Goal: Task Accomplishment & Management: Manage account settings

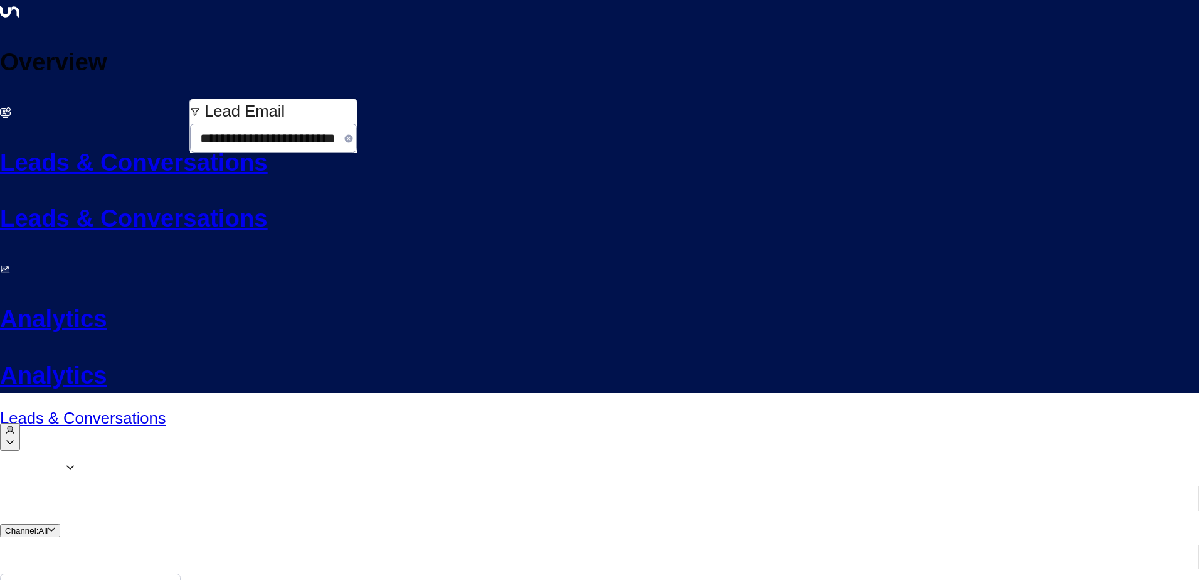
click at [353, 136] on icon "button" at bounding box center [349, 138] width 8 height 8
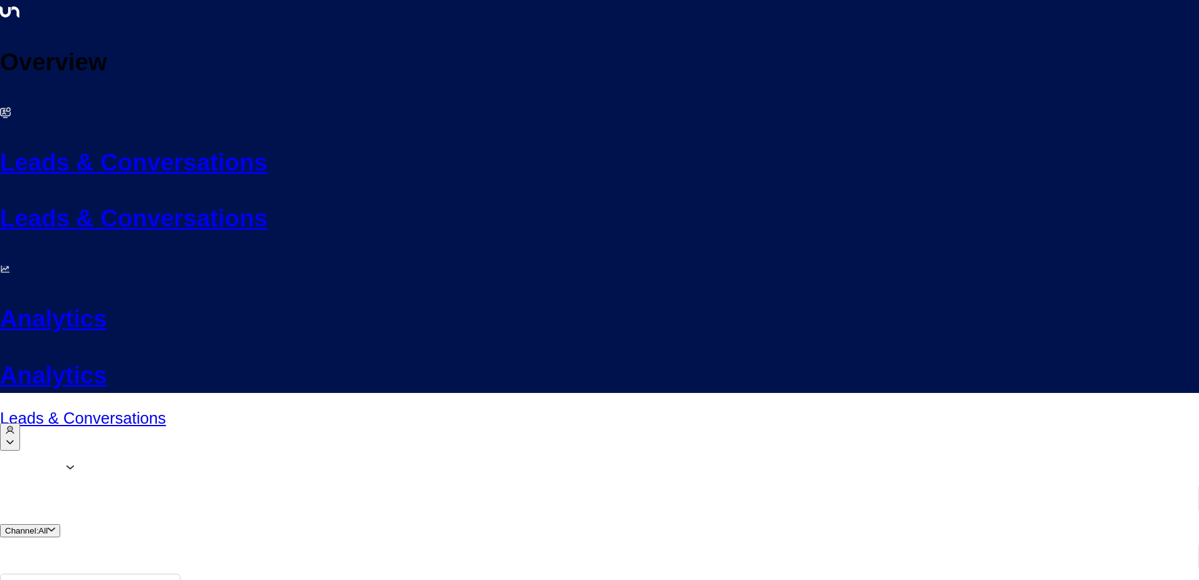
drag, startPoint x: 581, startPoint y: 534, endPoint x: 711, endPoint y: 528, distance: 130.0
drag, startPoint x: 711, startPoint y: 528, endPoint x: 725, endPoint y: 556, distance: 31.4
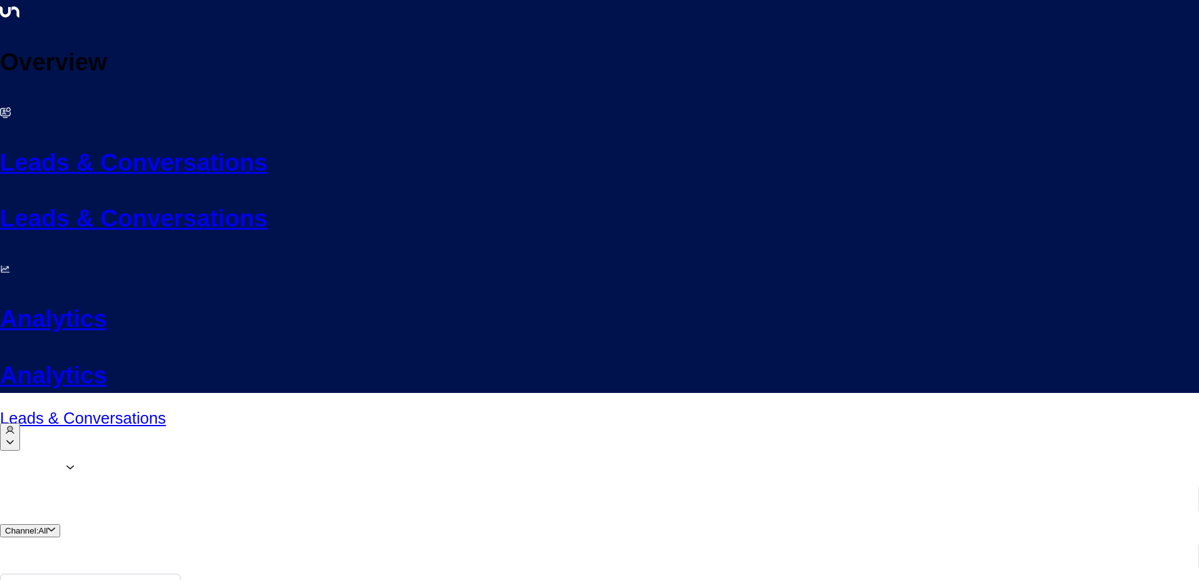
scroll to position [0, 256]
drag, startPoint x: 539, startPoint y: 533, endPoint x: 300, endPoint y: 533, distance: 239.6
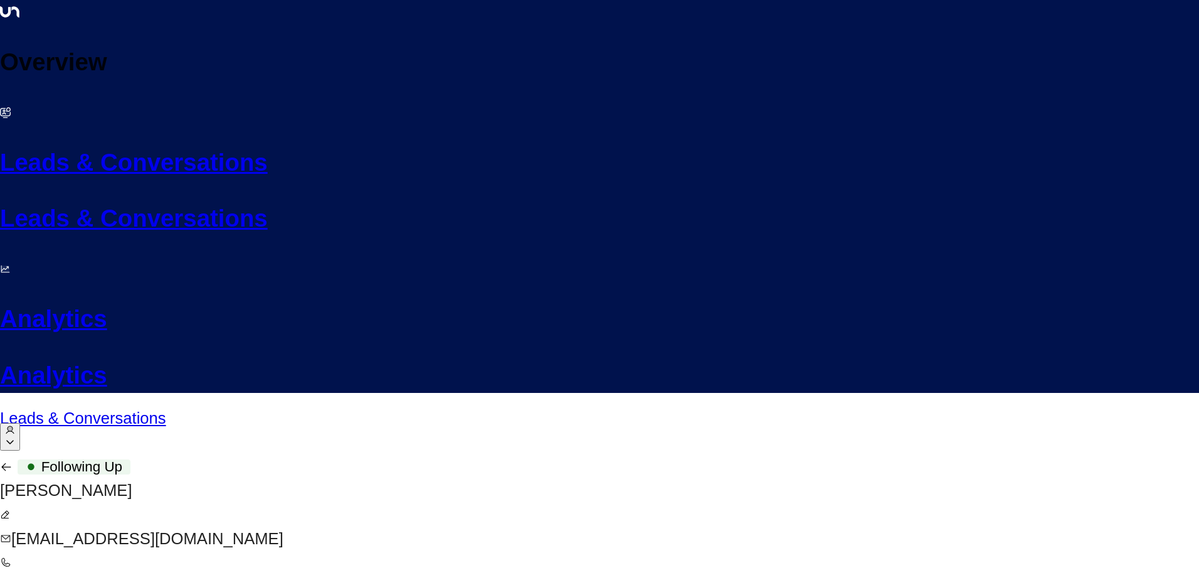
scroll to position [1307, 0]
